Goal: Task Accomplishment & Management: Manage account settings

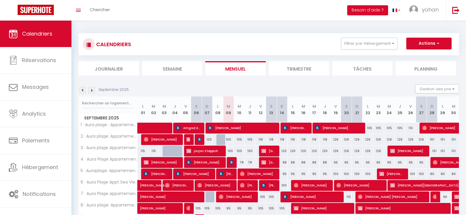
click at [82, 91] on img at bounding box center [82, 90] width 6 height 6
select select
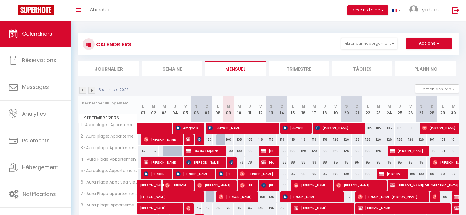
select select
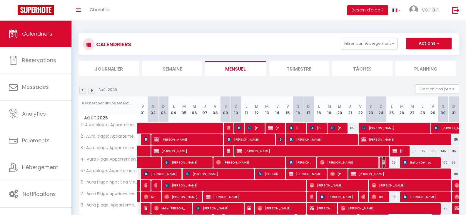
click at [383, 162] on img at bounding box center [384, 162] width 5 height 5
select select "OK"
select select "KO"
select select "0"
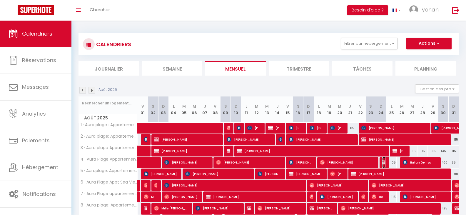
select select "1"
select select
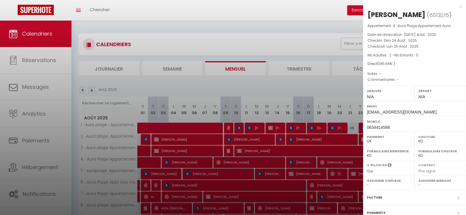
click at [311, 6] on div at bounding box center [233, 107] width 466 height 215
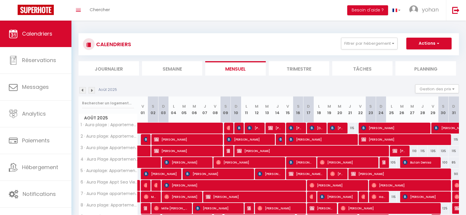
click at [91, 89] on img at bounding box center [92, 90] width 6 height 6
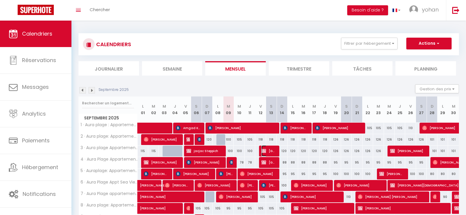
click at [268, 149] on span "[GEOGRAPHIC_DATA]" at bounding box center [268, 150] width 14 height 11
select select "KO"
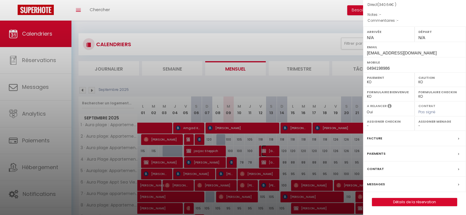
scroll to position [74, 0]
click at [424, 200] on link "Détails de la réservation" at bounding box center [414, 202] width 85 height 8
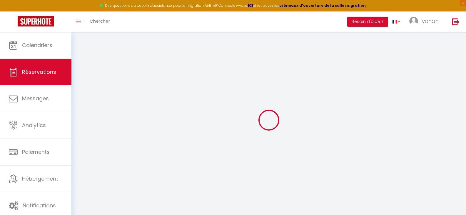
type input "Mairie"
type input "de Roquebrune"
type input "[EMAIL_ADDRESS][DOMAIN_NAME]"
type input "0494198986"
type input "83520"
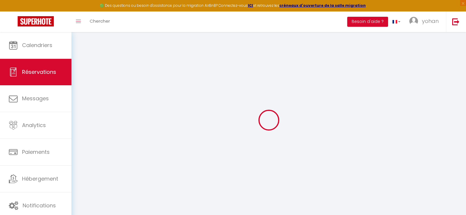
type input "Roquebrune sur Argens"
select select "FR"
select select "56054"
select select "2"
type input "Ven 12 Septembre 2025"
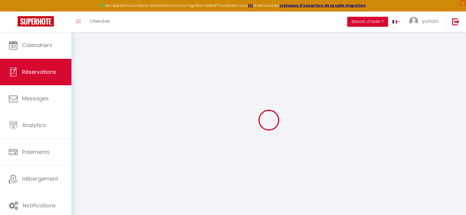
select select
type input "Dim 14 Septembre 2025"
select select
type input "2"
select select "10"
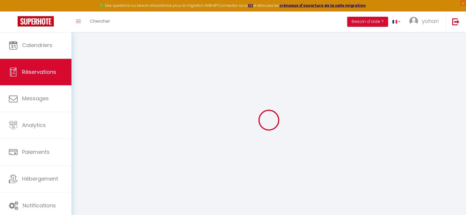
select select
type input "252"
checkbox input "false"
type input "340.64"
type input "0"
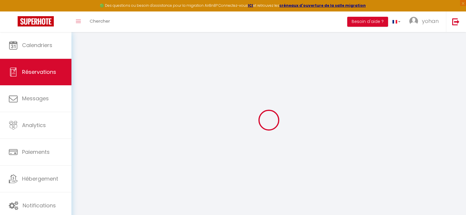
type input "0"
select select
select select "14"
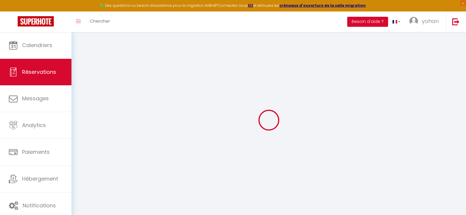
checkbox input "false"
select select
checkbox input "false"
select select
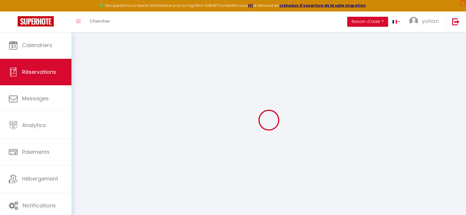
select select
checkbox input "false"
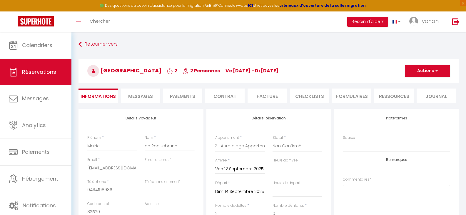
type input "80"
type input "8.64"
select select
checkbox input "false"
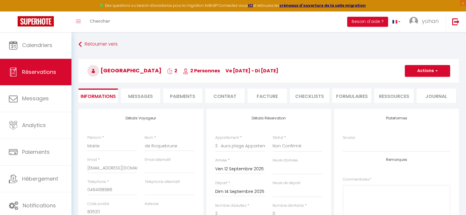
select select
click at [430, 71] on button "Actions" at bounding box center [427, 71] width 45 height 12
click at [424, 98] on link "Supprimer" at bounding box center [422, 99] width 46 height 8
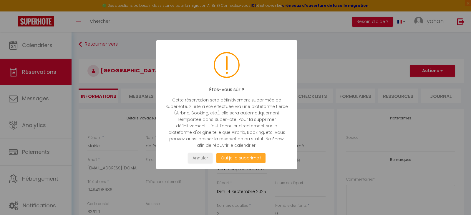
click at [233, 157] on button "Oui je la supprime !" at bounding box center [240, 158] width 49 height 10
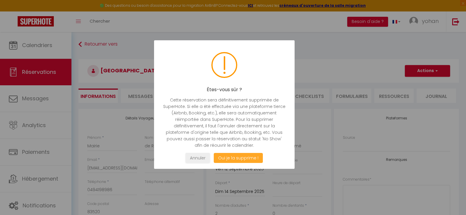
select select "not_cancelled"
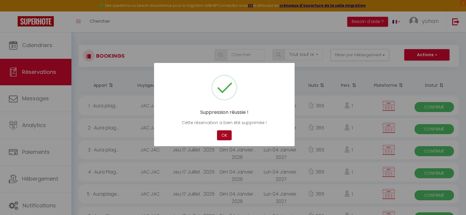
click at [221, 134] on button "OK" at bounding box center [224, 135] width 15 height 10
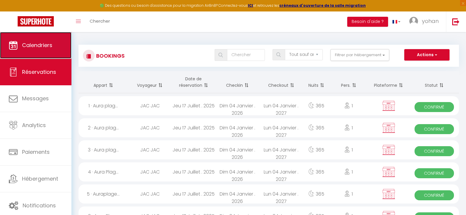
click at [50, 43] on span "Calendriers" at bounding box center [37, 44] width 30 height 7
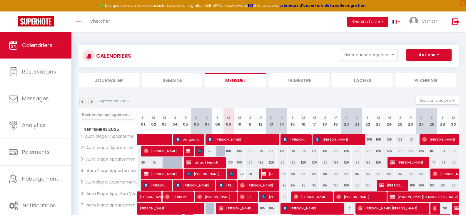
click at [272, 171] on span "[GEOGRAPHIC_DATA]" at bounding box center [268, 173] width 14 height 11
select select "KO"
select select "0"
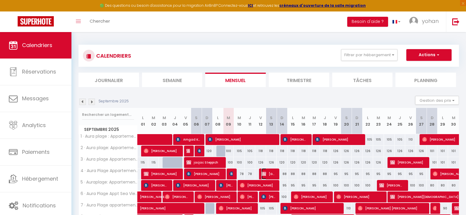
select select "1"
select select
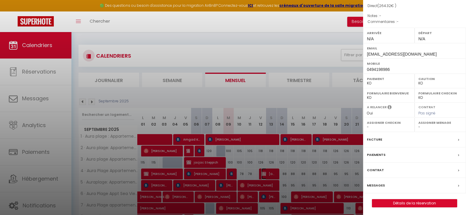
scroll to position [69, 0]
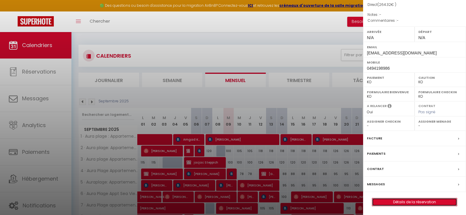
click at [410, 202] on link "Détails de la réservation" at bounding box center [414, 202] width 85 height 8
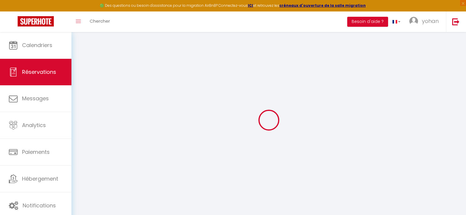
select select
checkbox input "false"
select select
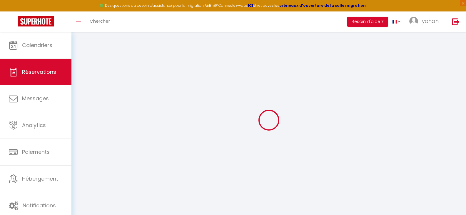
checkbox input "false"
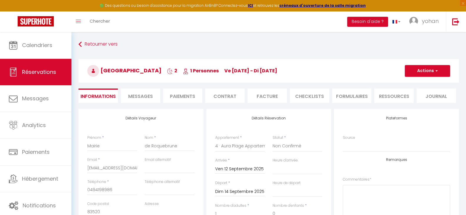
type input "70"
type input "4.32"
select select
checkbox input "false"
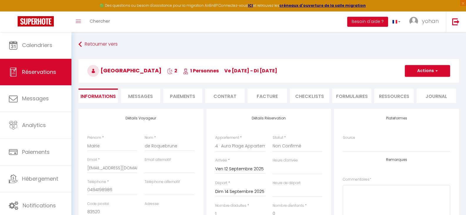
select select
click at [424, 69] on button "Actions" at bounding box center [427, 71] width 45 height 12
click at [422, 98] on link "Supprimer" at bounding box center [422, 99] width 46 height 8
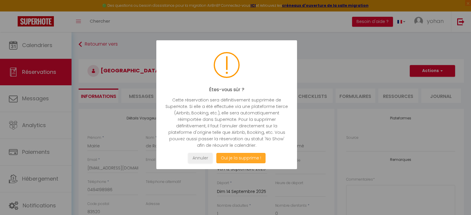
click at [246, 154] on button "Oui je la supprime !" at bounding box center [240, 158] width 49 height 10
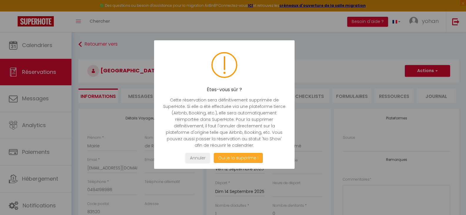
select select "not_cancelled"
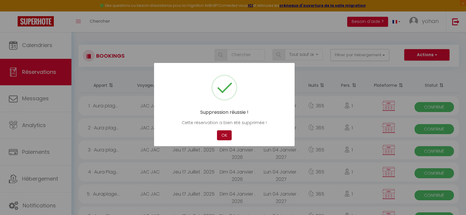
click at [225, 134] on button "OK" at bounding box center [224, 135] width 15 height 10
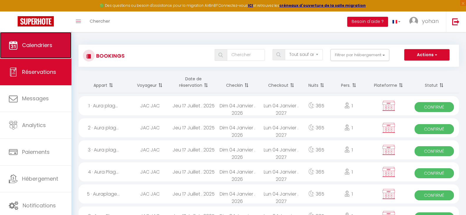
click at [51, 44] on span "Calendriers" at bounding box center [37, 44] width 30 height 7
